Goal: Information Seeking & Learning: Learn about a topic

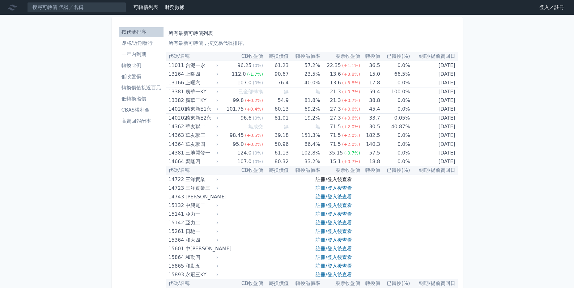
click at [334, 179] on link "註冊/登入後查看" at bounding box center [333, 179] width 36 height 6
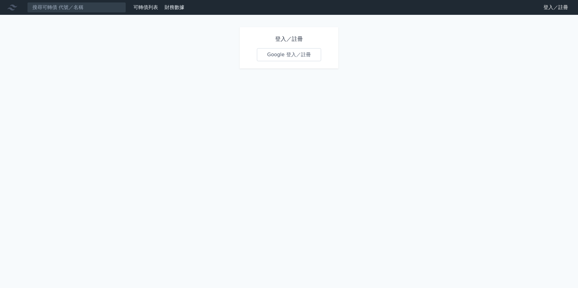
click at [300, 57] on link "Google 登入／註冊" at bounding box center [289, 54] width 64 height 13
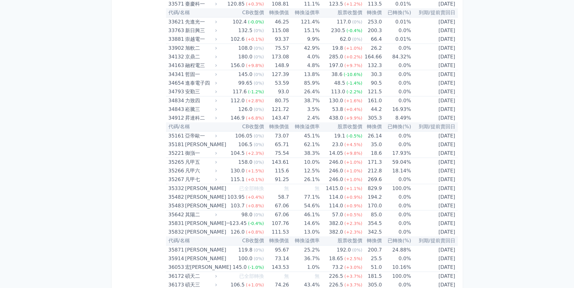
scroll to position [1297, 0]
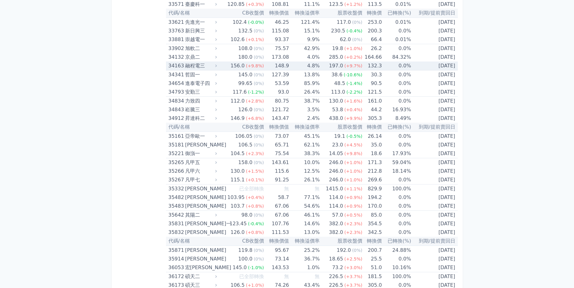
click at [217, 65] on icon at bounding box center [216, 66] width 4 height 4
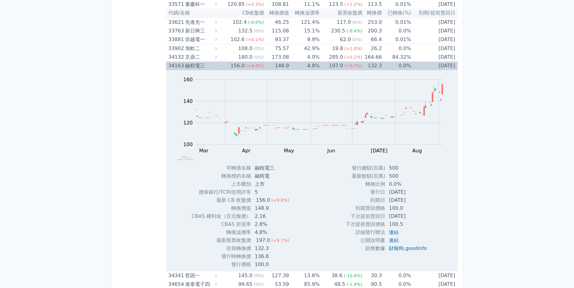
click at [217, 65] on icon at bounding box center [216, 66] width 4 height 4
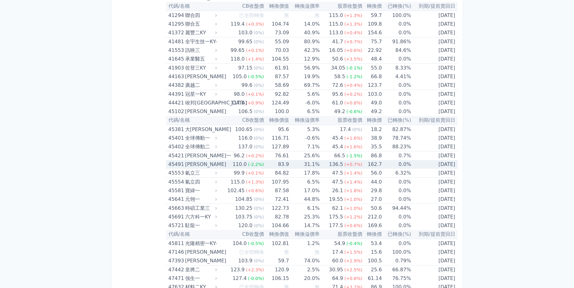
scroll to position [1760, 0]
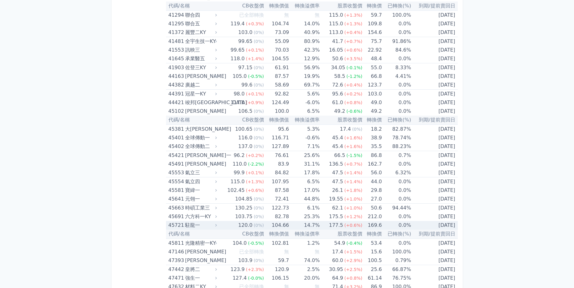
click at [216, 226] on icon at bounding box center [216, 225] width 4 height 4
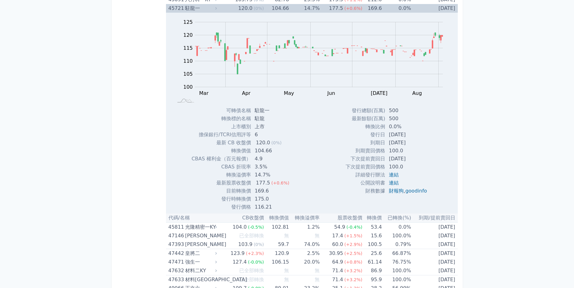
scroll to position [1976, 0]
drag, startPoint x: 350, startPoint y: 158, endPoint x: 418, endPoint y: 157, distance: 68.6
click at [418, 157] on tr "下次提前賣回日 [DATE]" at bounding box center [388, 159] width 86 height 8
drag, startPoint x: 418, startPoint y: 157, endPoint x: 413, endPoint y: 139, distance: 19.1
click at [413, 139] on tr "到期日 [DATE]" at bounding box center [388, 143] width 86 height 8
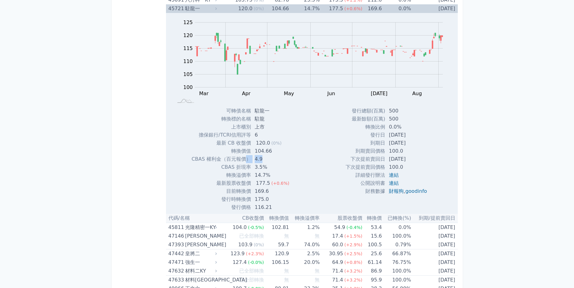
drag, startPoint x: 247, startPoint y: 160, endPoint x: 261, endPoint y: 160, distance: 13.9
click at [261, 160] on tr "CBAS 權利金（百元報價） 4.9" at bounding box center [242, 159] width 103 height 8
click at [264, 160] on td "4.9" at bounding box center [272, 159] width 43 height 8
click at [213, 9] on div "駐龍一" at bounding box center [200, 8] width 31 height 9
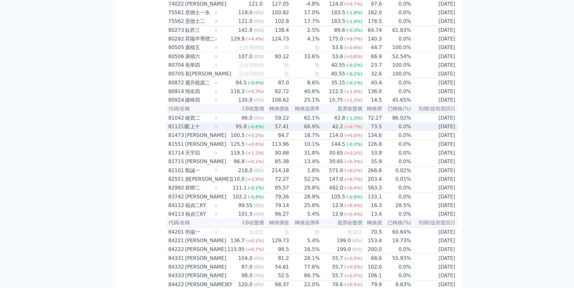
scroll to position [3366, 0]
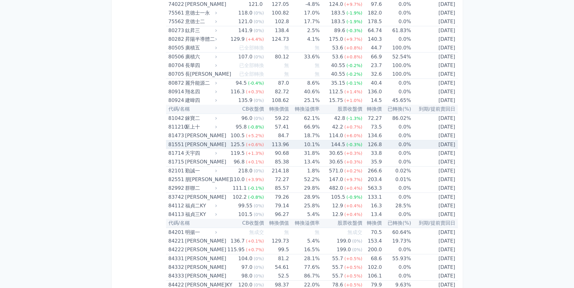
click at [216, 145] on icon at bounding box center [216, 144] width 4 height 4
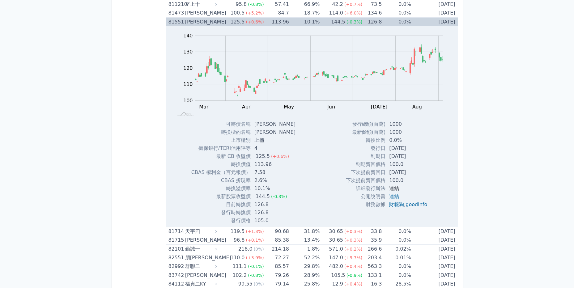
scroll to position [3489, 0]
click at [393, 188] on link "連結" at bounding box center [394, 188] width 10 height 6
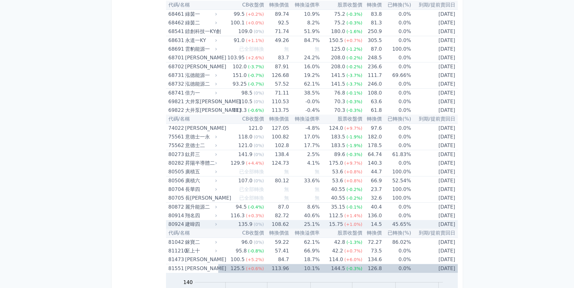
scroll to position [3243, 0]
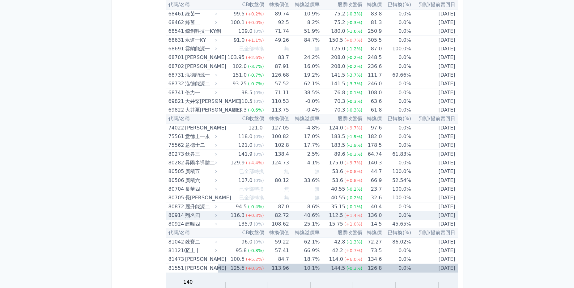
click at [216, 215] on icon at bounding box center [216, 215] width 4 height 4
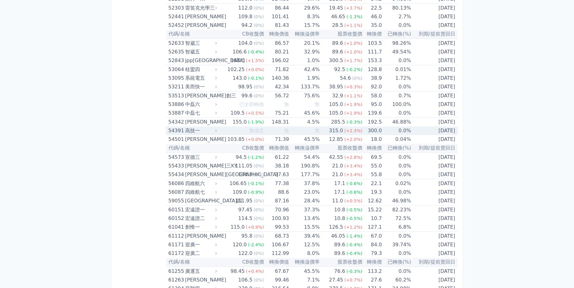
scroll to position [2187, 0]
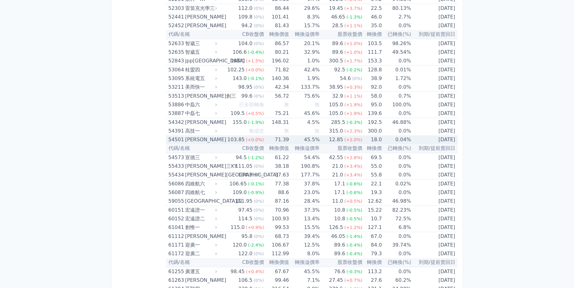
click at [217, 140] on icon at bounding box center [216, 139] width 2 height 2
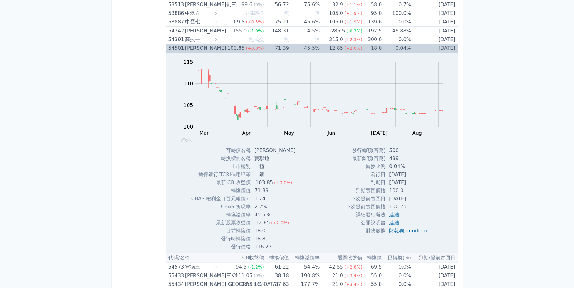
scroll to position [2279, 0]
